Goal: Task Accomplishment & Management: Manage account settings

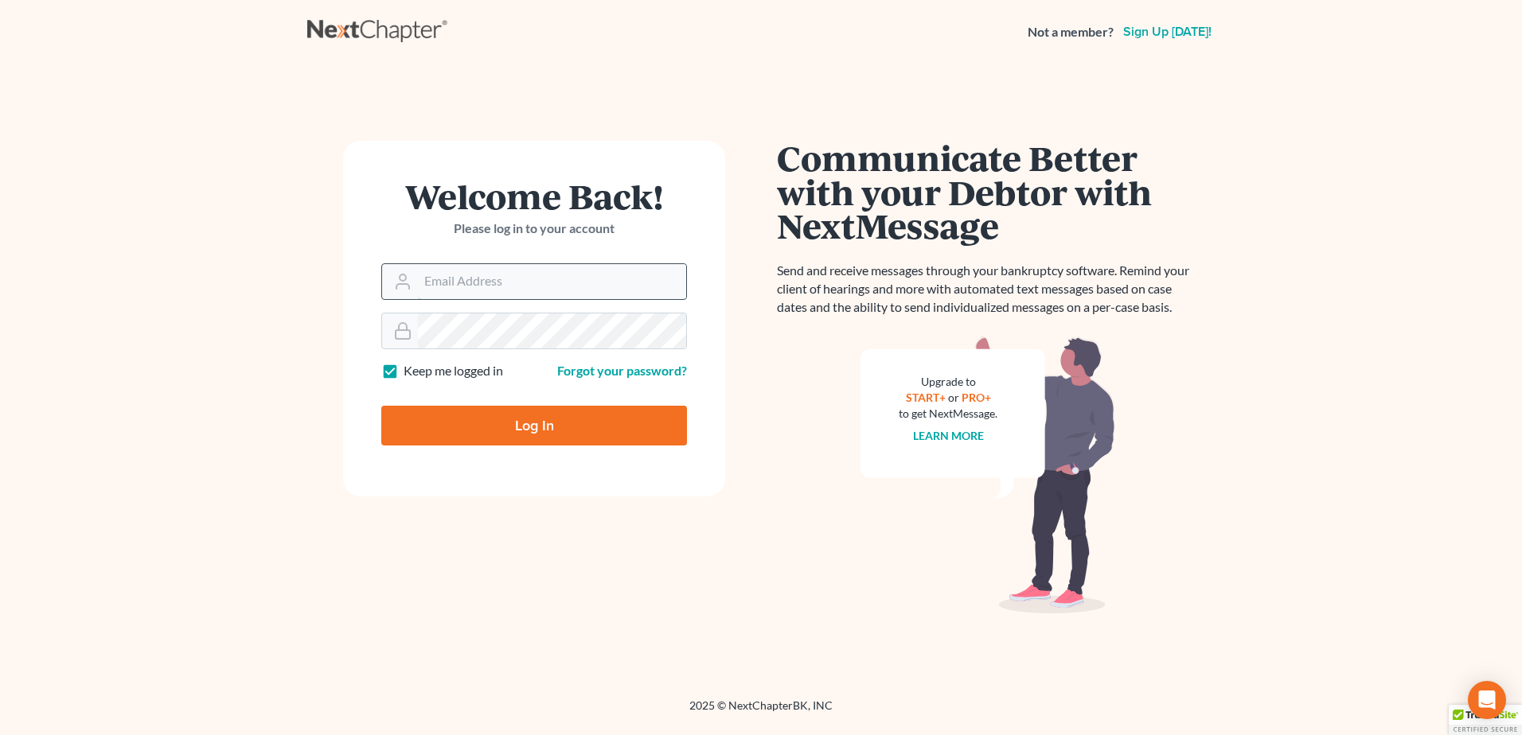
click at [483, 279] on input "Email Address" at bounding box center [552, 281] width 268 height 35
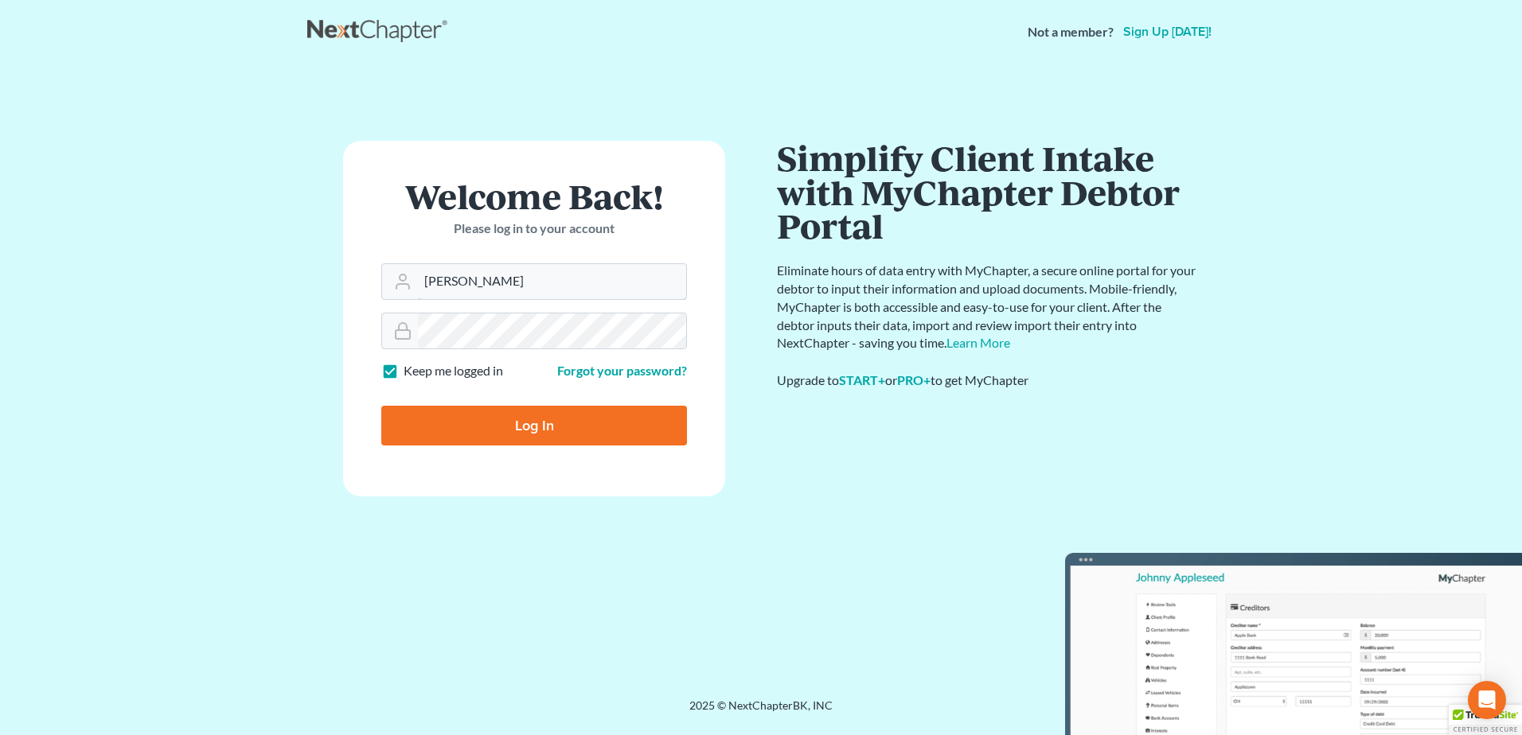
type input "[PERSON_NAME][EMAIL_ADDRESS][DOMAIN_NAME]"
click at [571, 420] on input "Log In" at bounding box center [534, 426] width 306 height 40
type input "Thinking..."
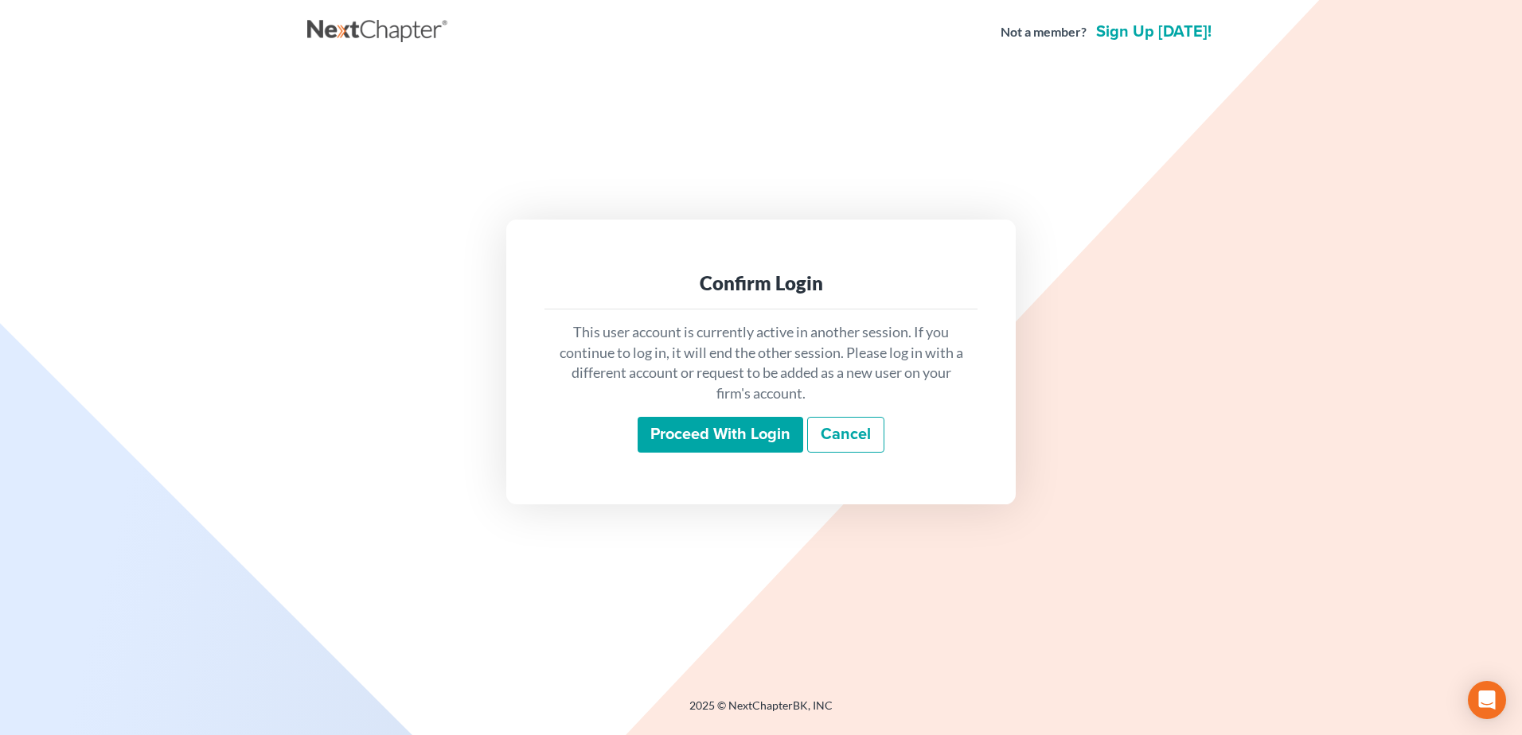
click at [750, 441] on input "Proceed with login" at bounding box center [720, 435] width 166 height 37
